Goal: Information Seeking & Learning: Learn about a topic

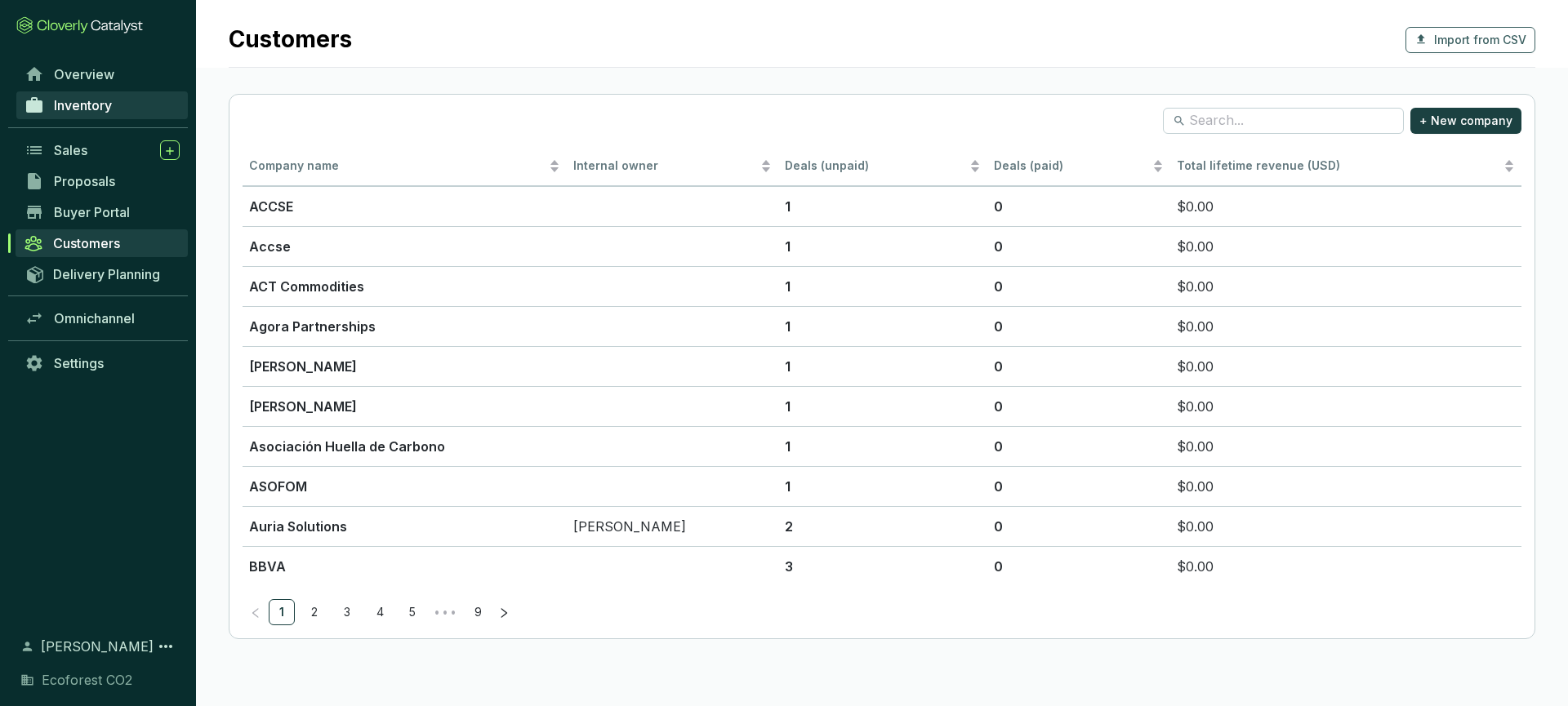
click at [89, 109] on span "Inventory" at bounding box center [83, 105] width 58 height 16
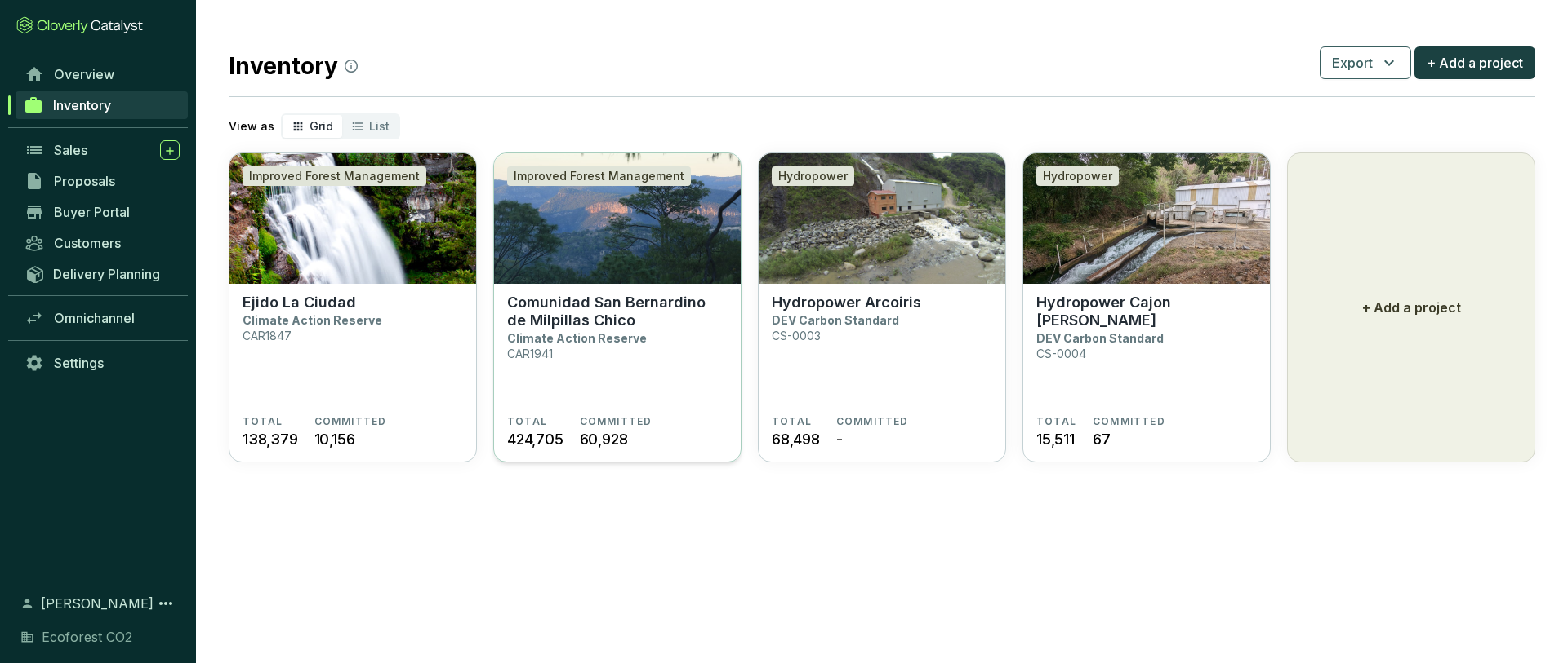
click at [677, 302] on p "Comunidad San Bernardino de Milpillas Chico" at bounding box center [617, 312] width 221 height 36
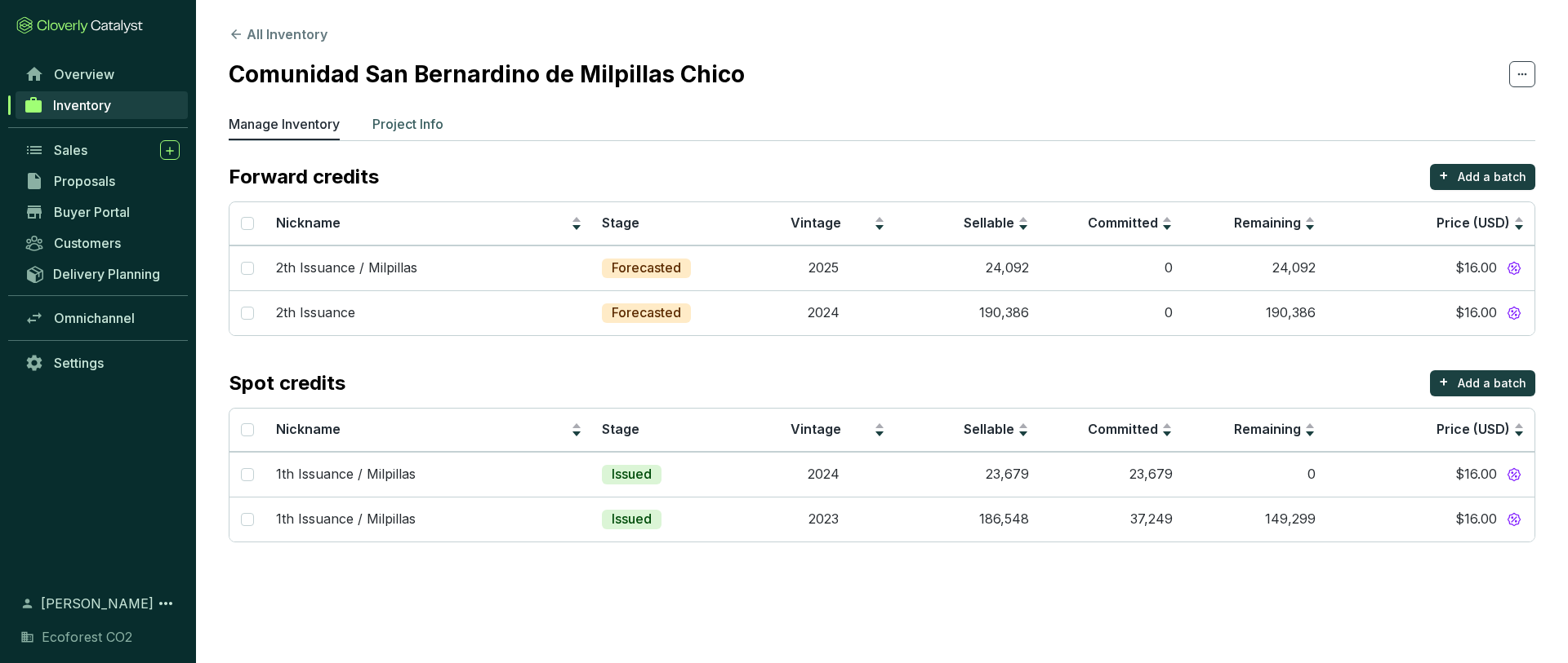
click at [398, 121] on p "Project Info" at bounding box center [408, 124] width 71 height 20
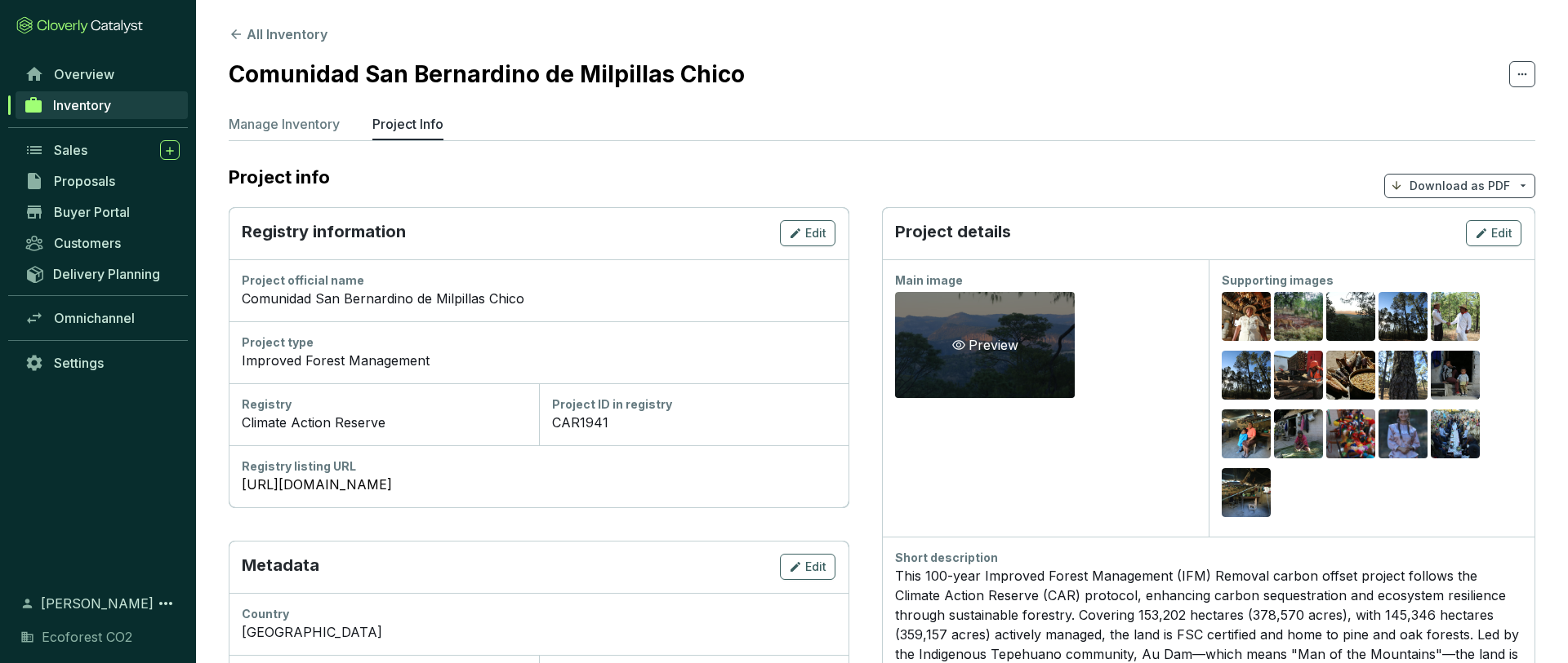
click at [994, 343] on div "Preview" at bounding box center [985, 345] width 73 height 20
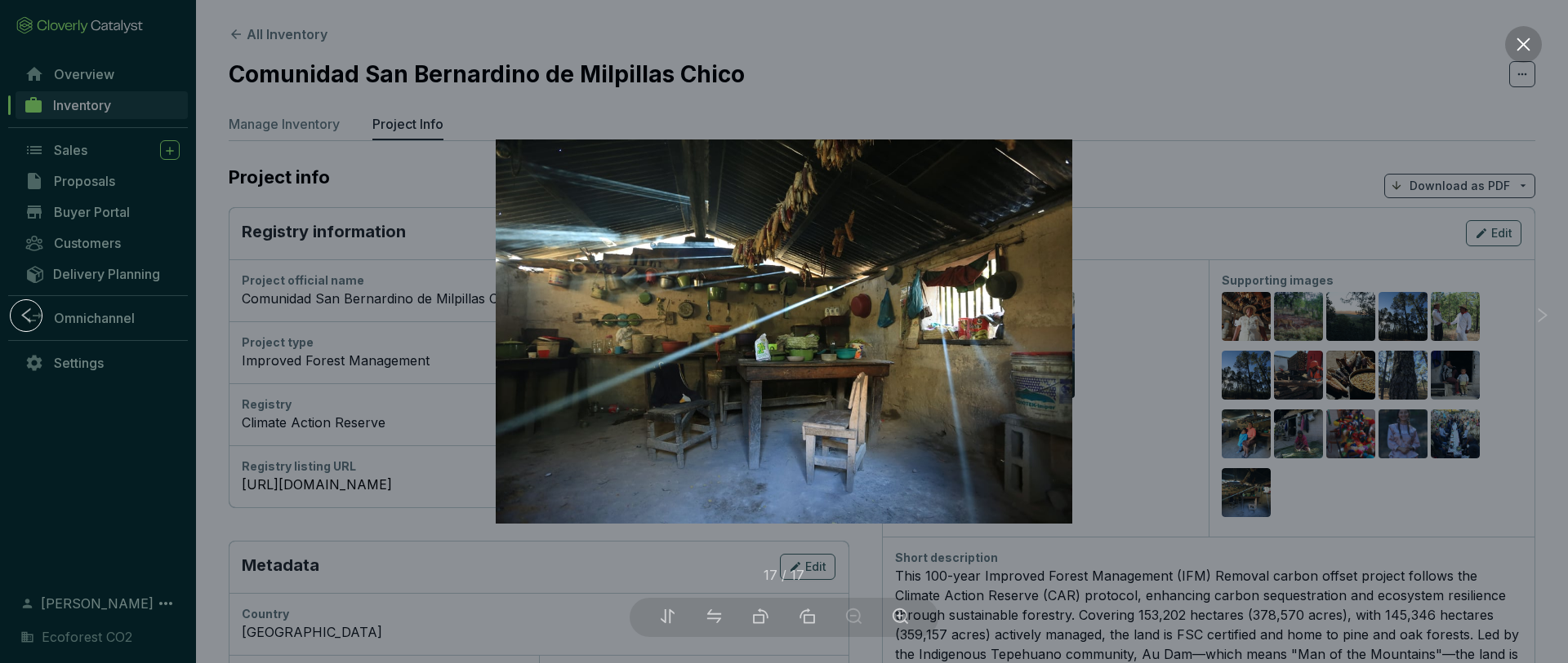
click at [1514, 53] on button at bounding box center [1523, 44] width 37 height 37
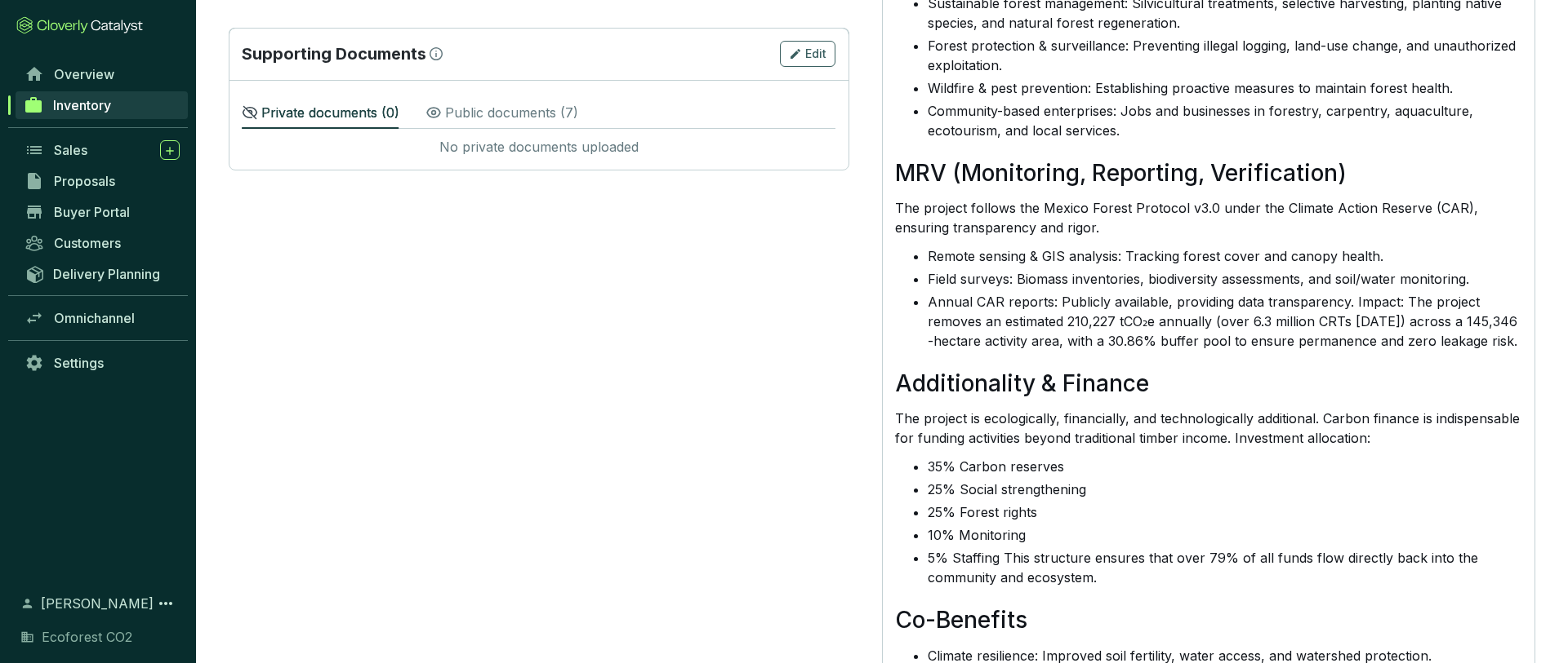
scroll to position [1153, 0]
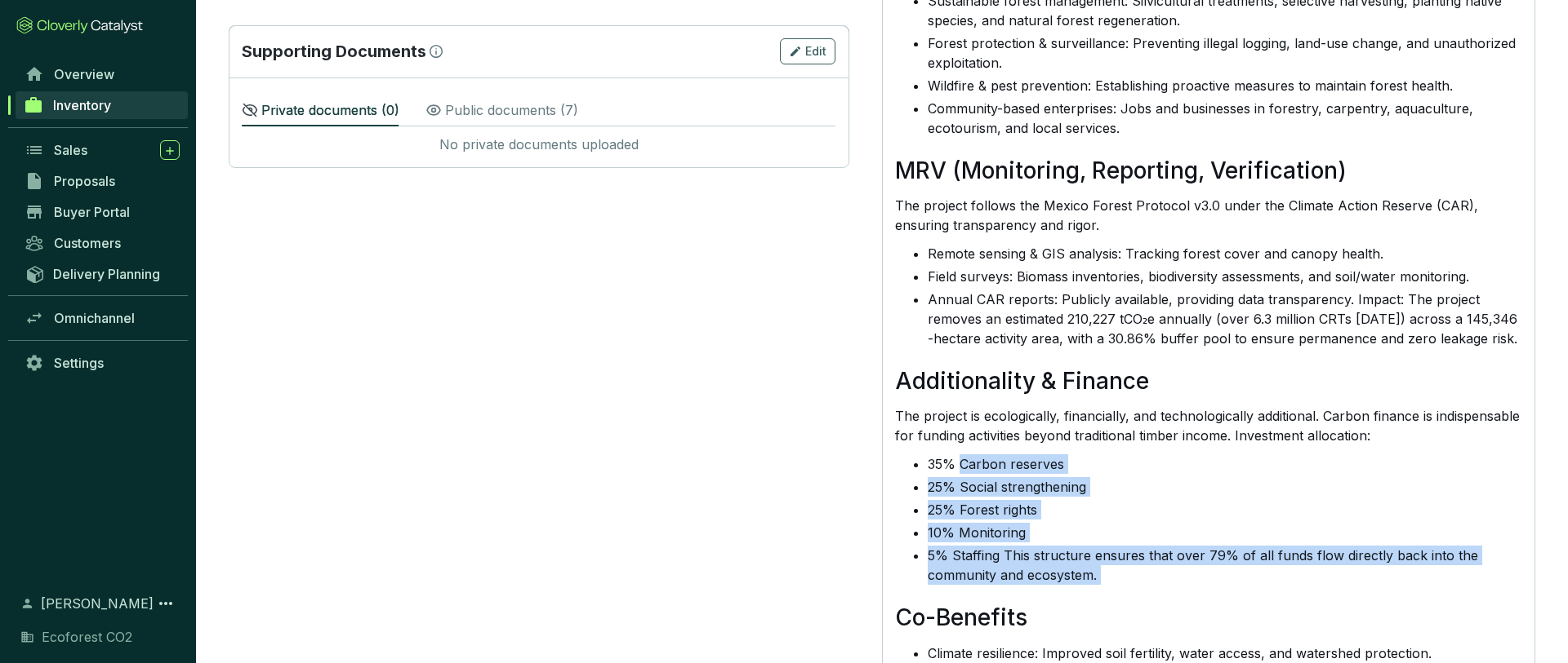
drag, startPoint x: 960, startPoint y: 461, endPoint x: 1067, endPoint y: 598, distance: 173.8
click at [1067, 598] on div "Background The Indigenous Au Dam (Tepehuano) community, meaning “Man of the Mou…" at bounding box center [1208, 335] width 627 height 1291
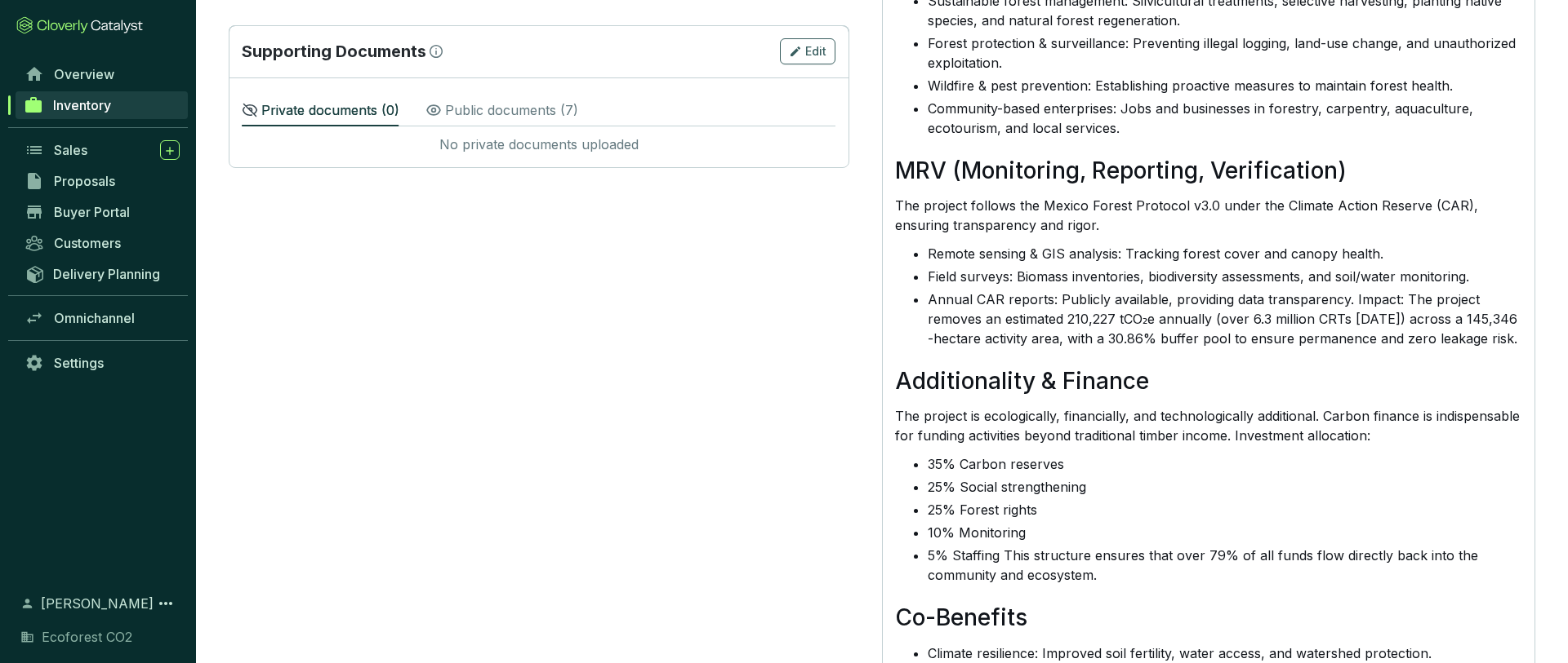
click at [1124, 585] on ul "35% Carbon reserves 25% Social strengthening 25% Forest rights 10% Monitoring 5…" at bounding box center [1218, 521] width 607 height 135
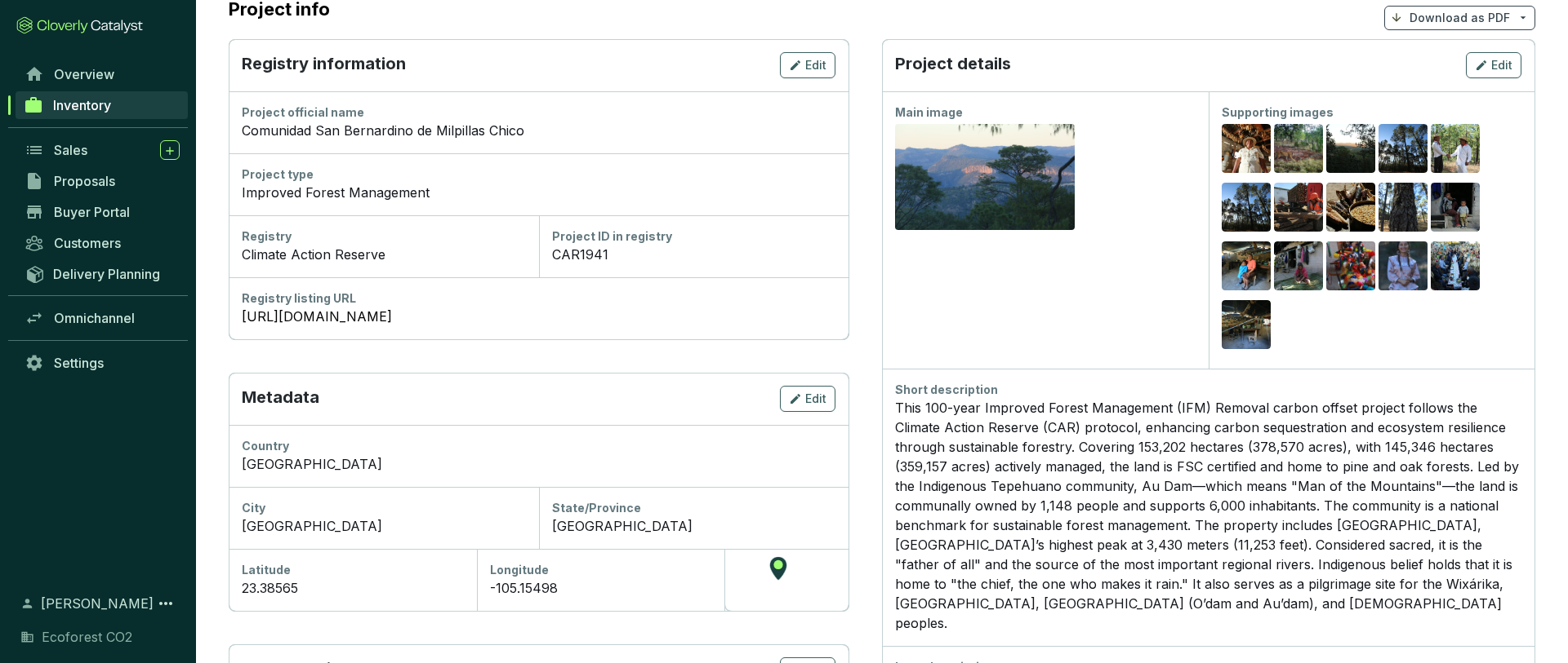
scroll to position [0, 0]
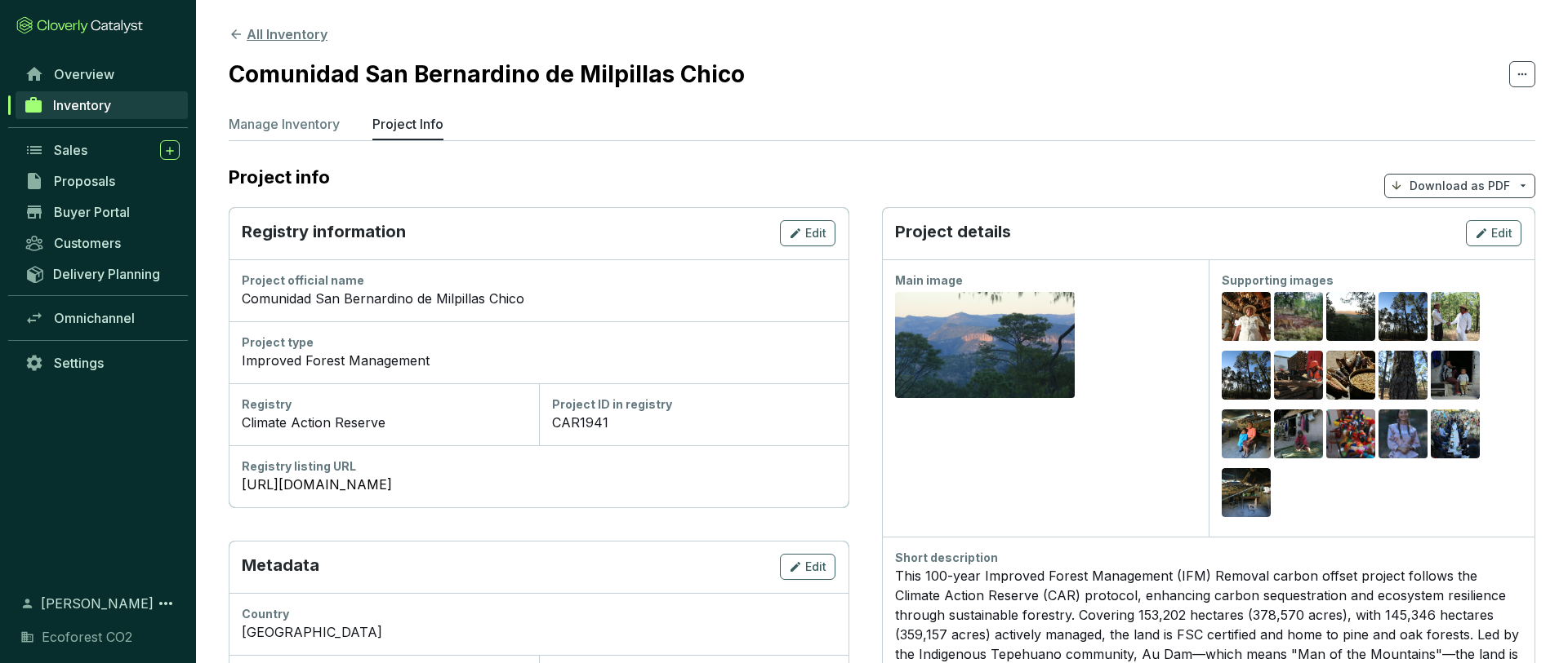
click at [238, 32] on icon at bounding box center [235, 34] width 15 height 15
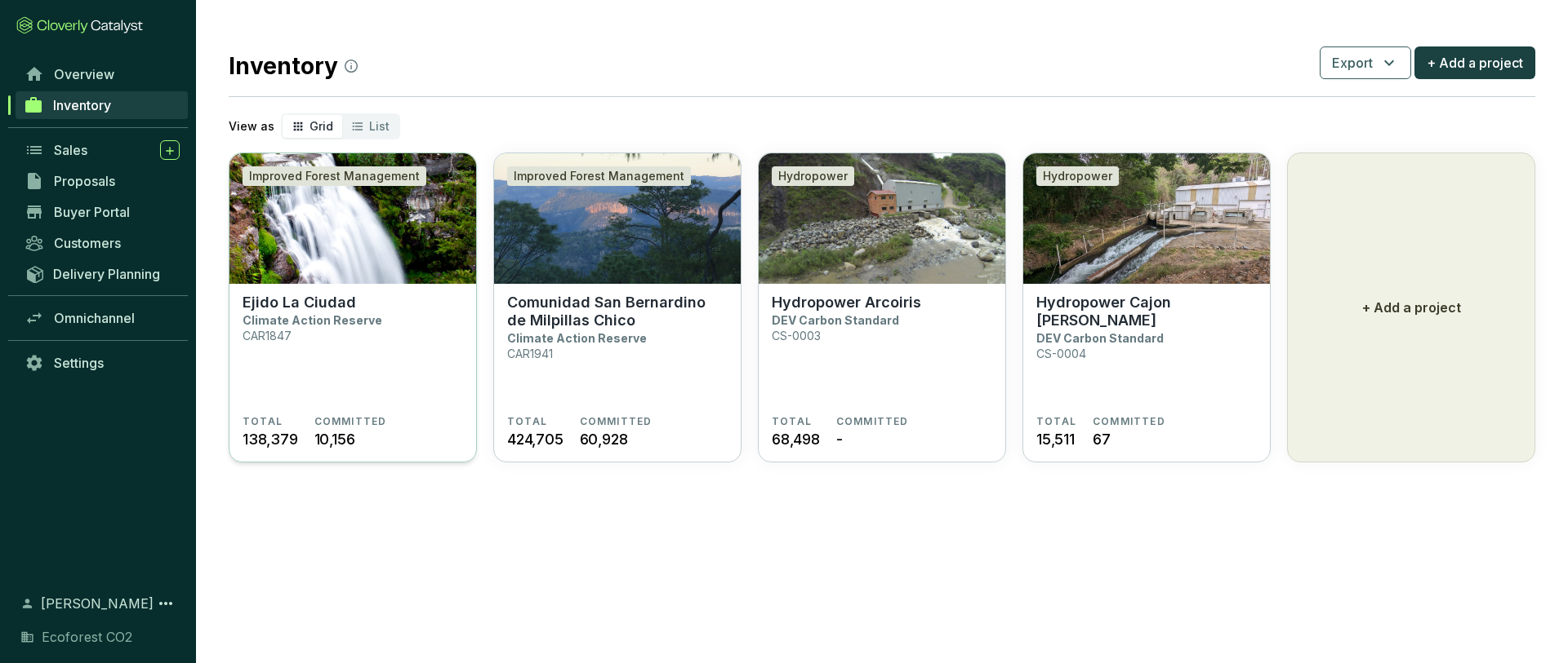
click at [409, 302] on section "Ejido La Ciudad Climate Action Reserve CAR1847" at bounding box center [353, 355] width 221 height 121
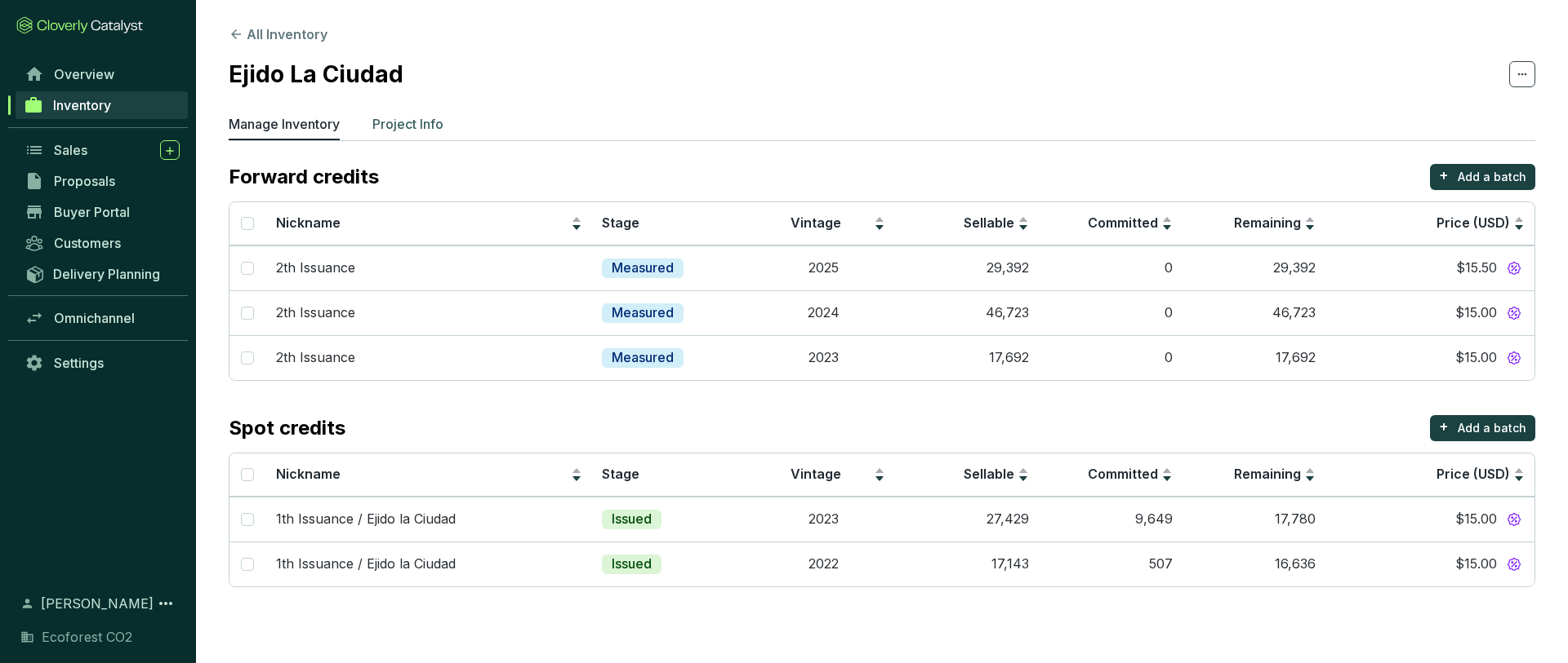
click at [427, 121] on p "Project Info" at bounding box center [408, 124] width 71 height 20
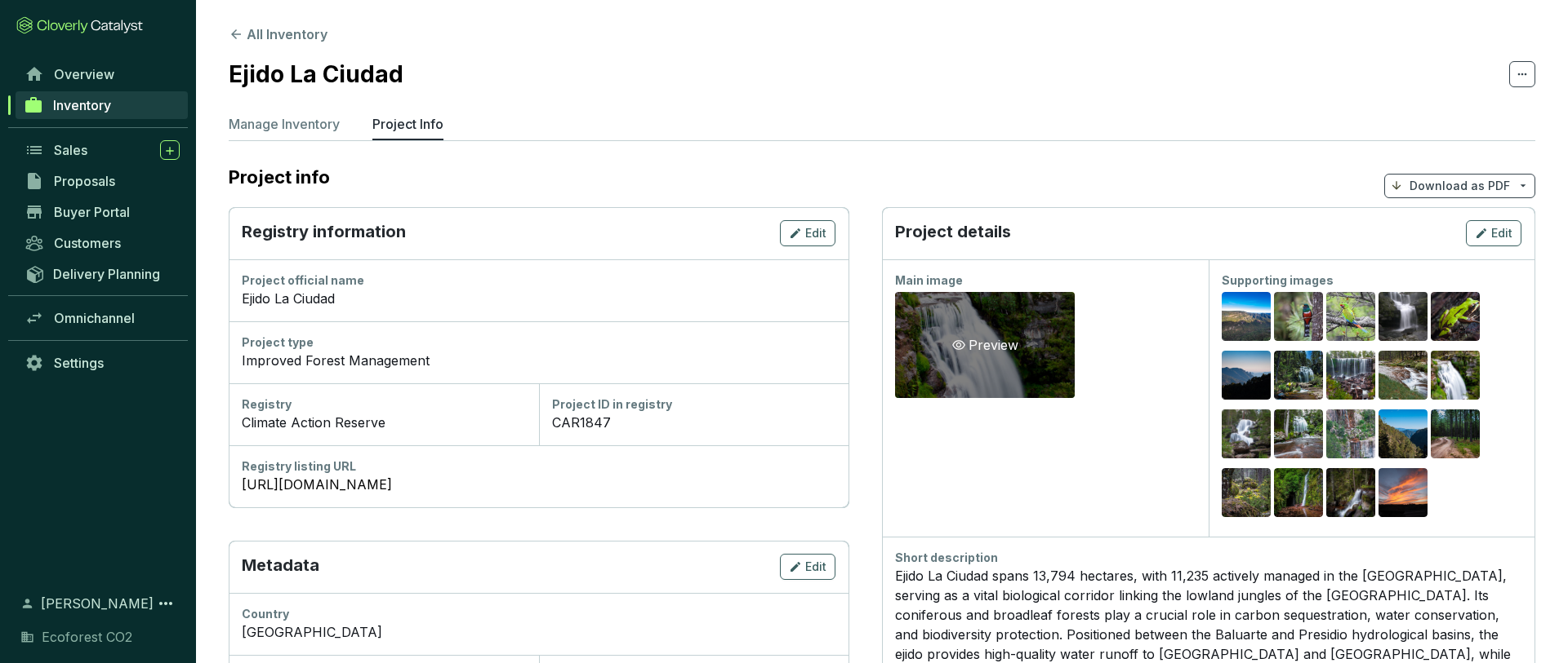
click at [1028, 356] on div "Preview" at bounding box center [985, 345] width 180 height 106
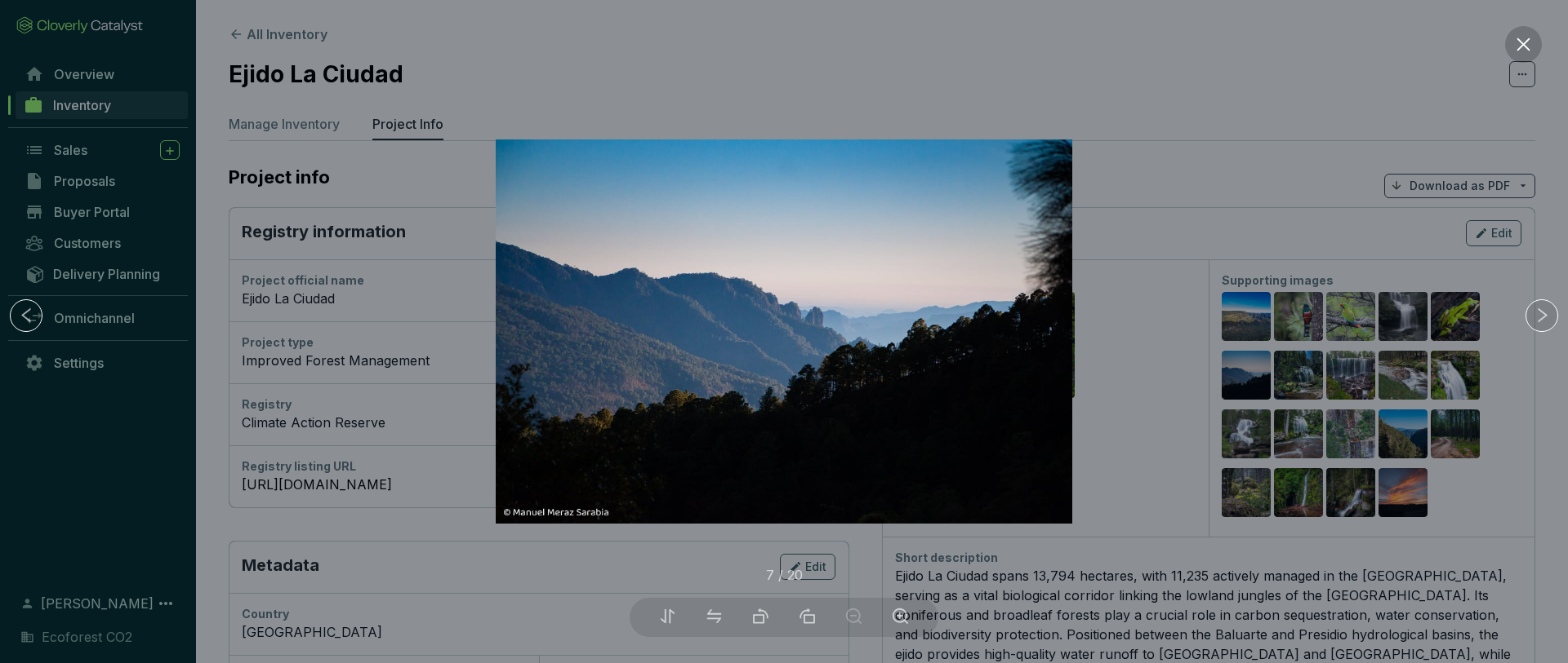
click at [1524, 44] on icon "close" at bounding box center [1523, 44] width 13 height 13
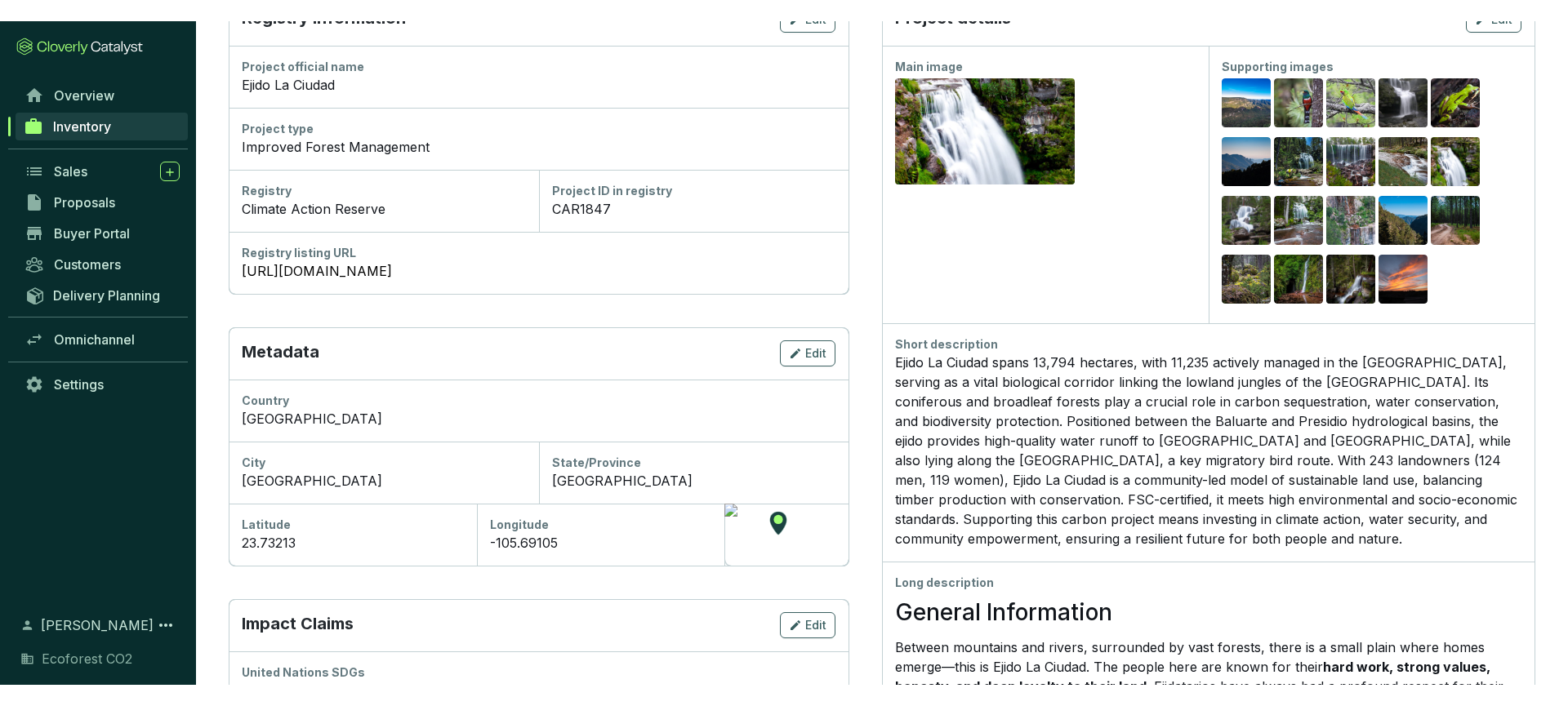
scroll to position [236, 0]
